Goal: Find specific page/section: Find specific page/section

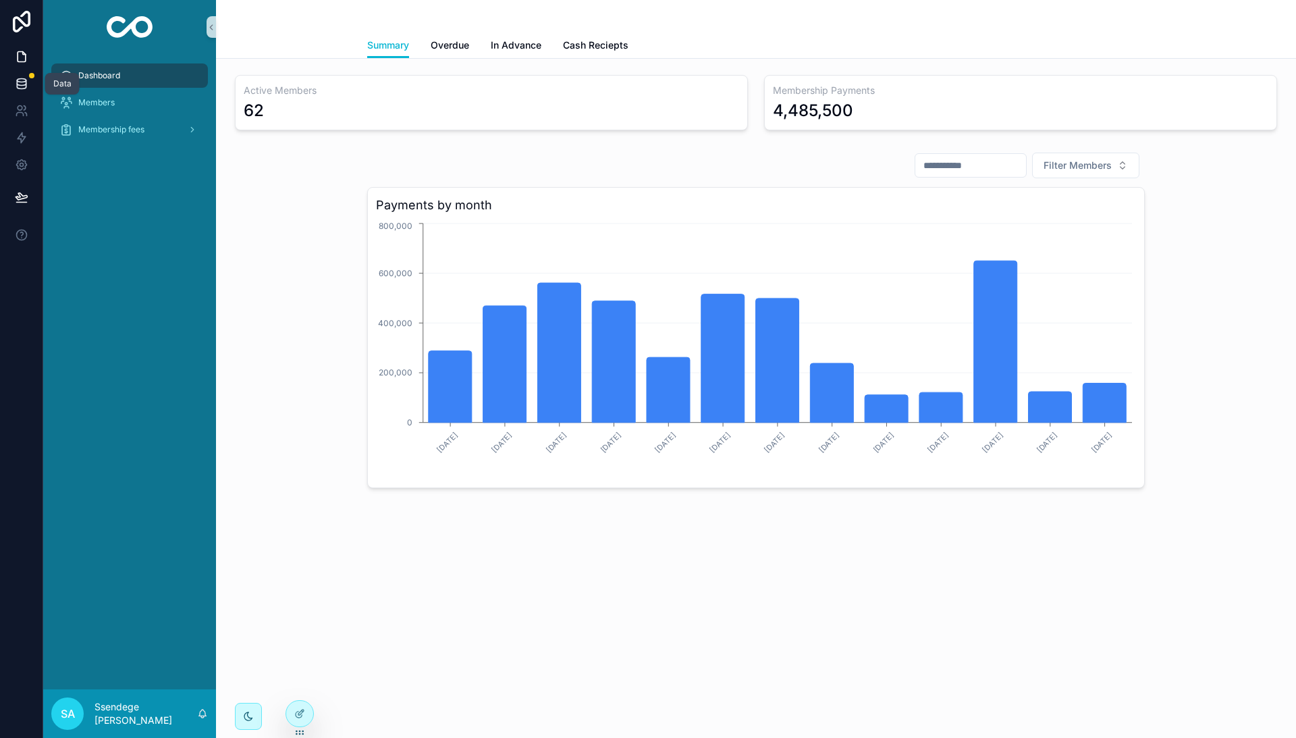
click at [20, 84] on icon at bounding box center [21, 83] width 13 height 13
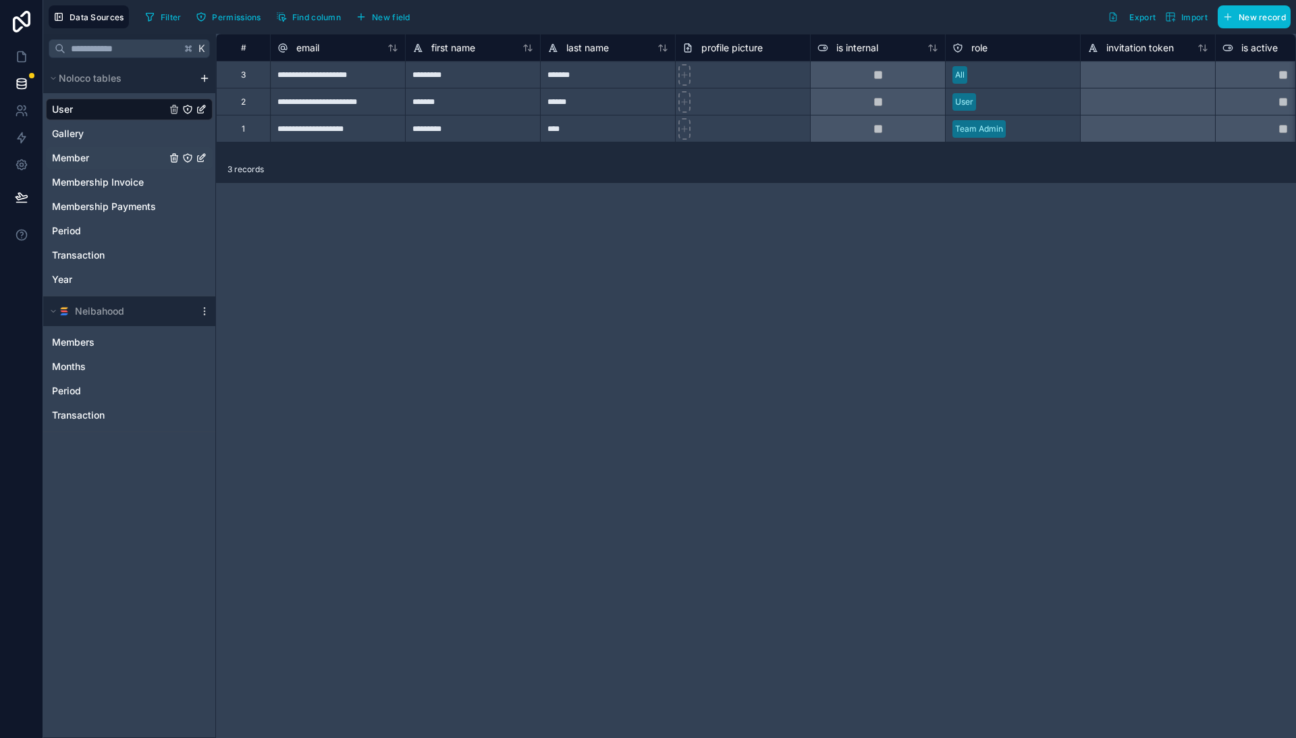
click at [78, 157] on span "Member" at bounding box center [70, 157] width 37 height 13
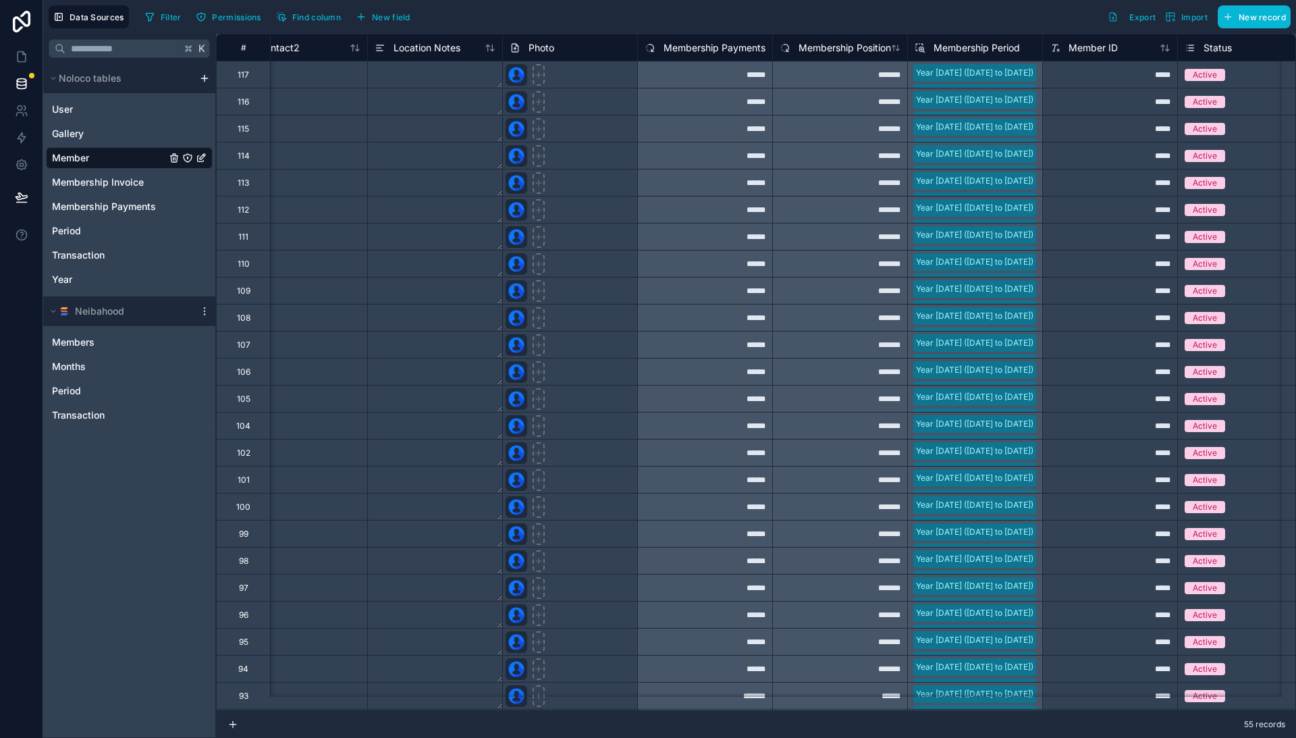
scroll to position [0, 867]
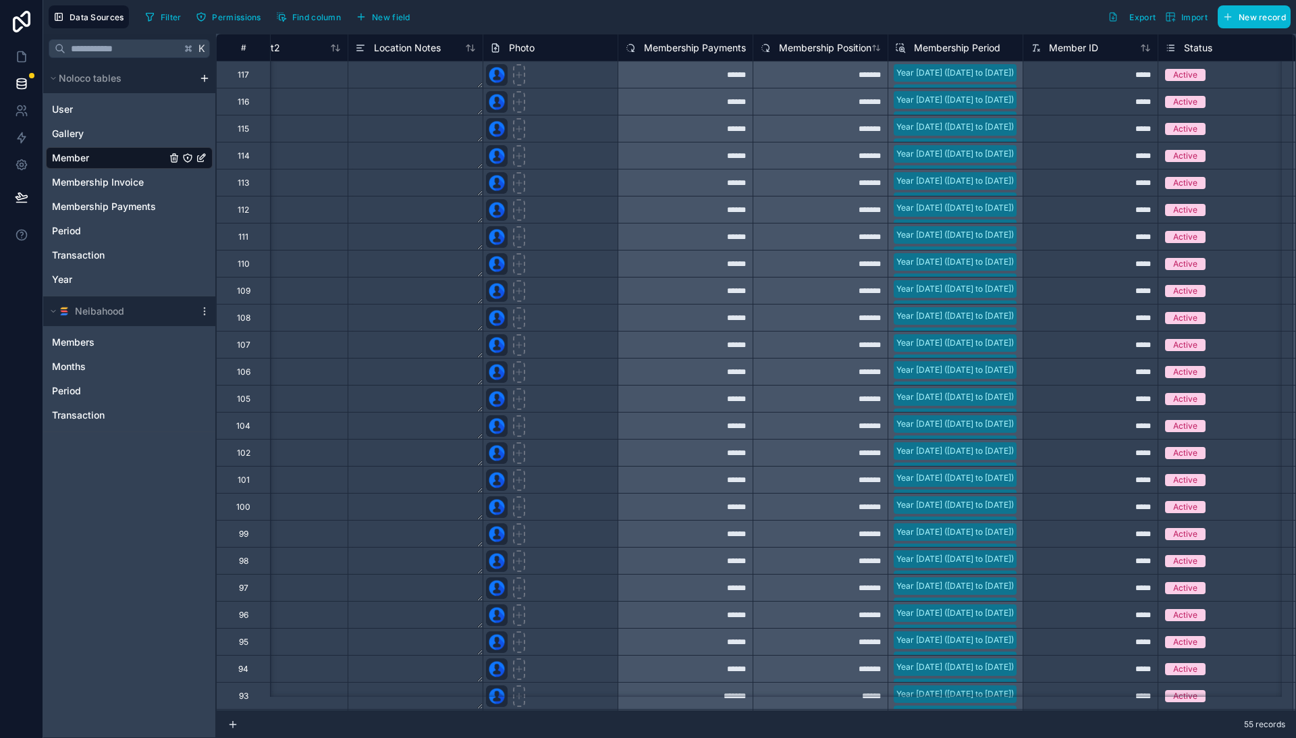
click at [681, 47] on span "Membership Payments" at bounding box center [695, 47] width 102 height 13
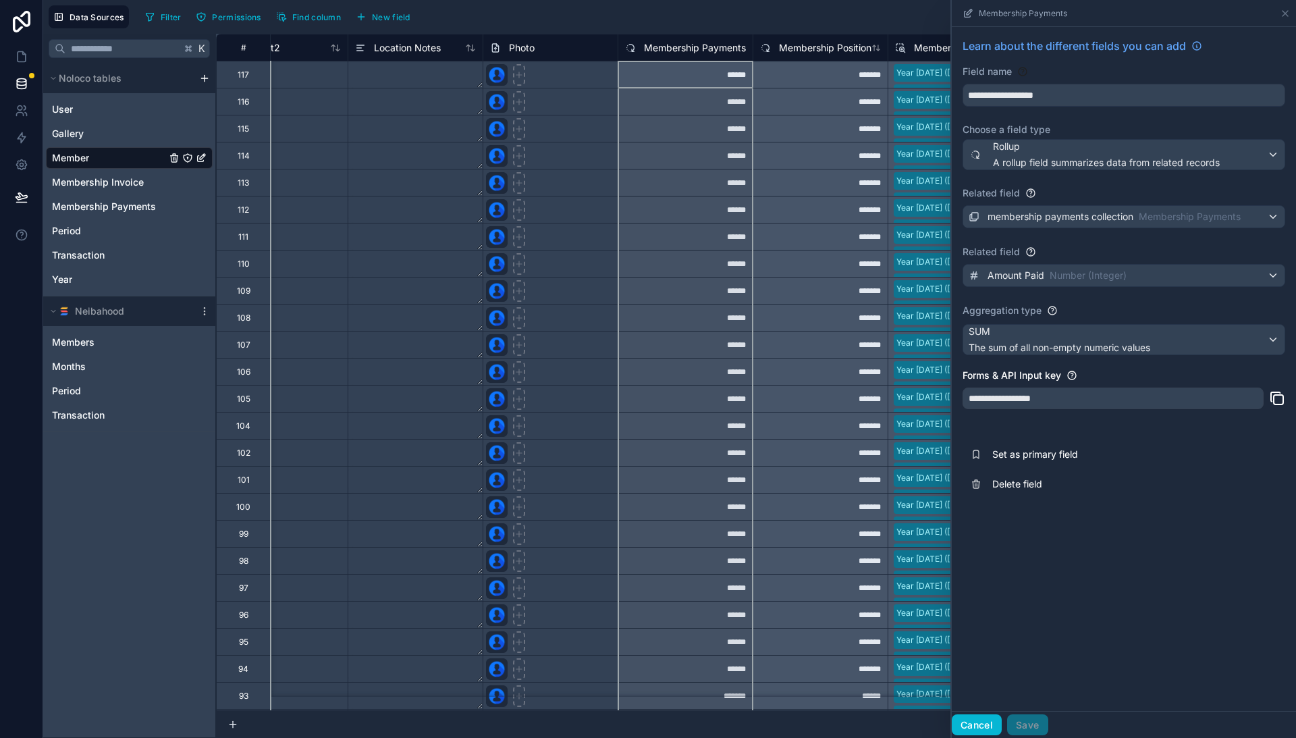
click at [978, 724] on button "Cancel" at bounding box center [977, 725] width 50 height 22
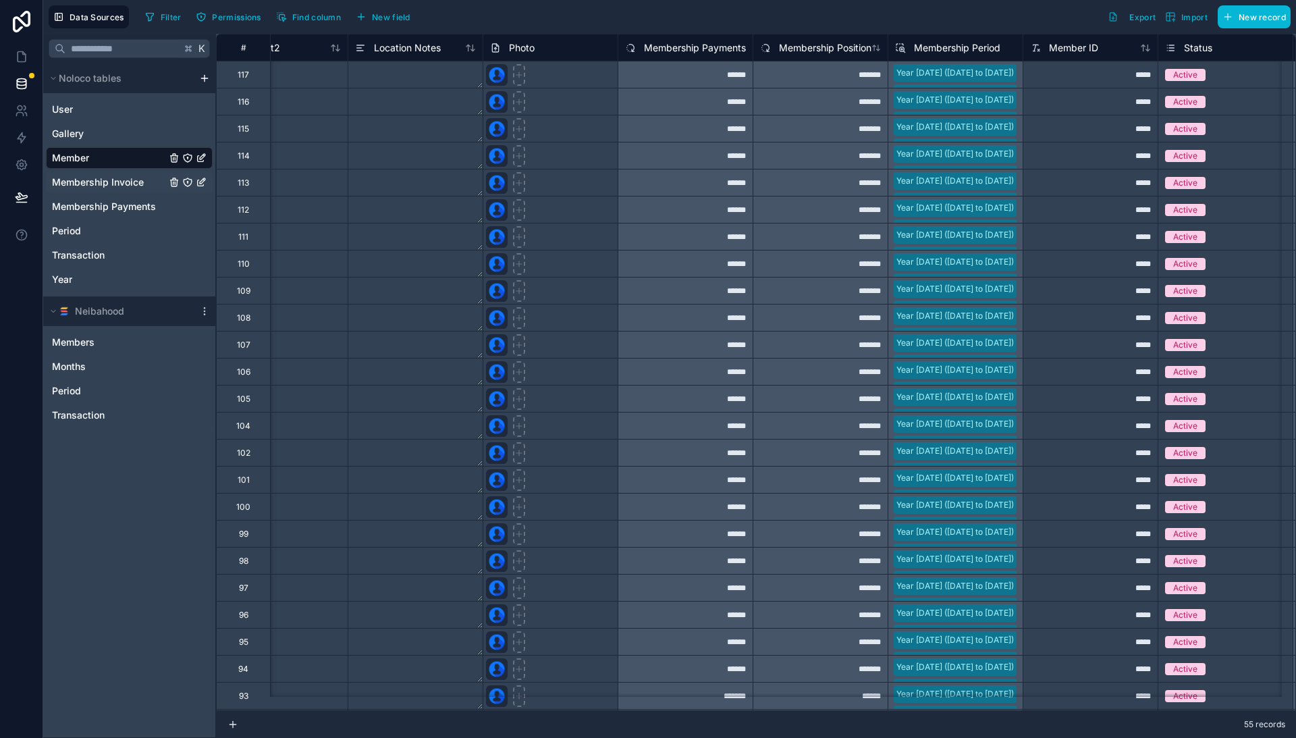
click at [93, 185] on span "Membership Invoice" at bounding box center [98, 181] width 92 height 13
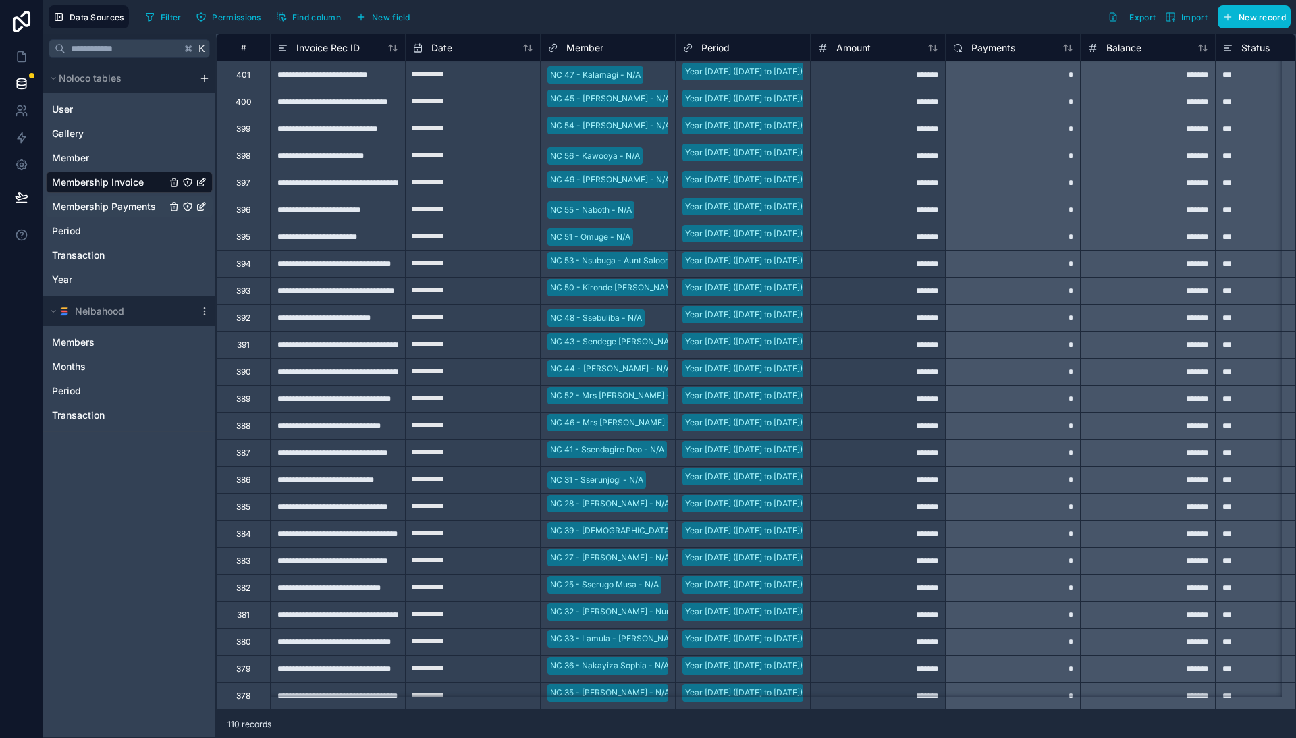
click at [108, 209] on span "Membership Payments" at bounding box center [104, 206] width 104 height 13
